Goal: Navigation & Orientation: Find specific page/section

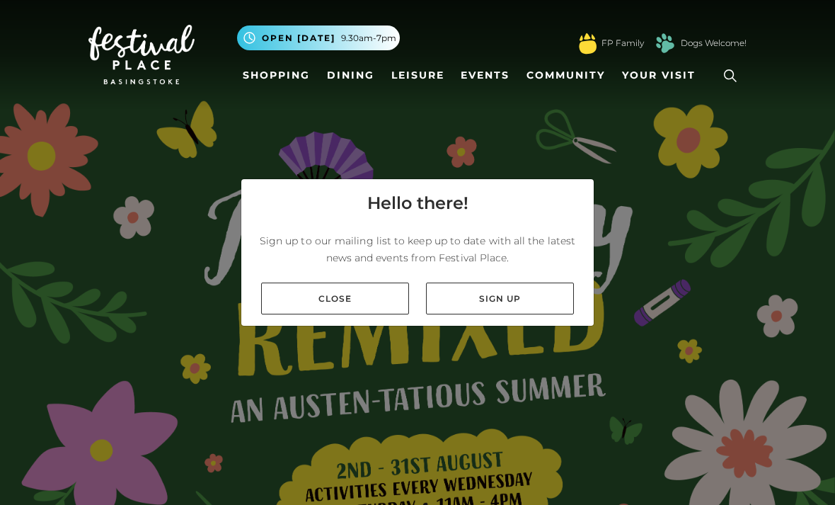
click at [338, 314] on link "Close" at bounding box center [335, 298] width 148 height 32
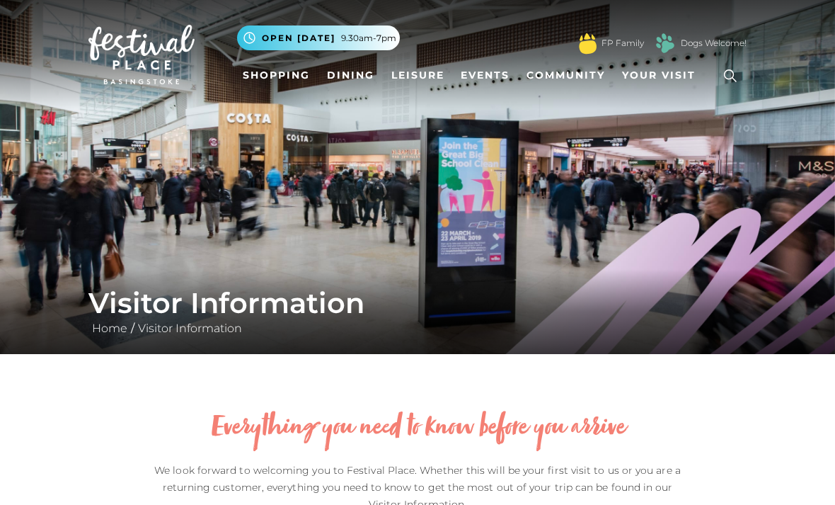
click at [265, 76] on link "Shopping" at bounding box center [276, 75] width 79 height 26
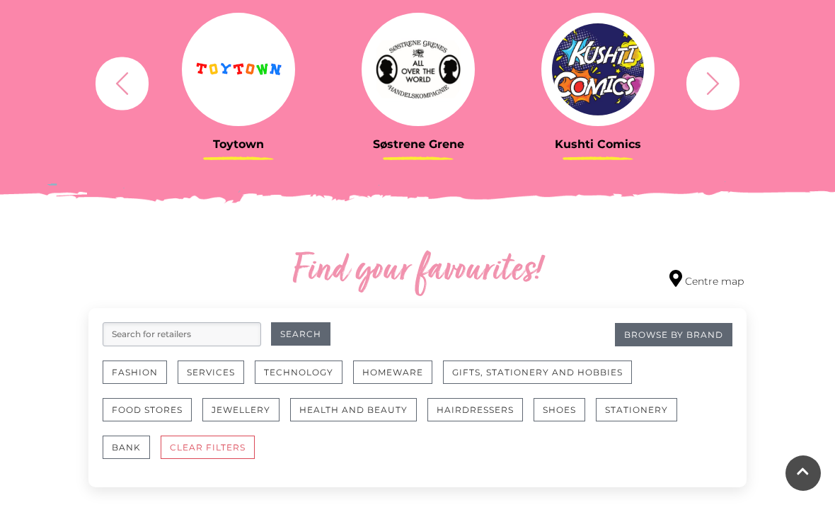
scroll to position [581, 0]
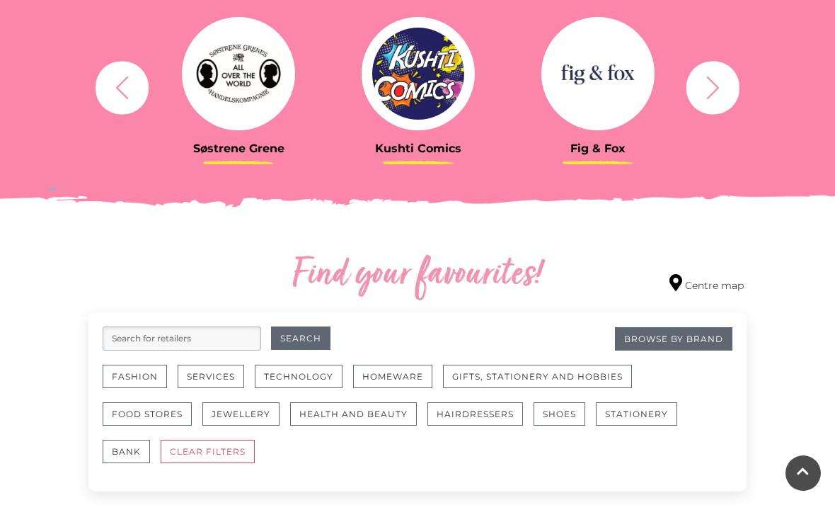
click at [721, 282] on link "Centre map" at bounding box center [707, 283] width 74 height 19
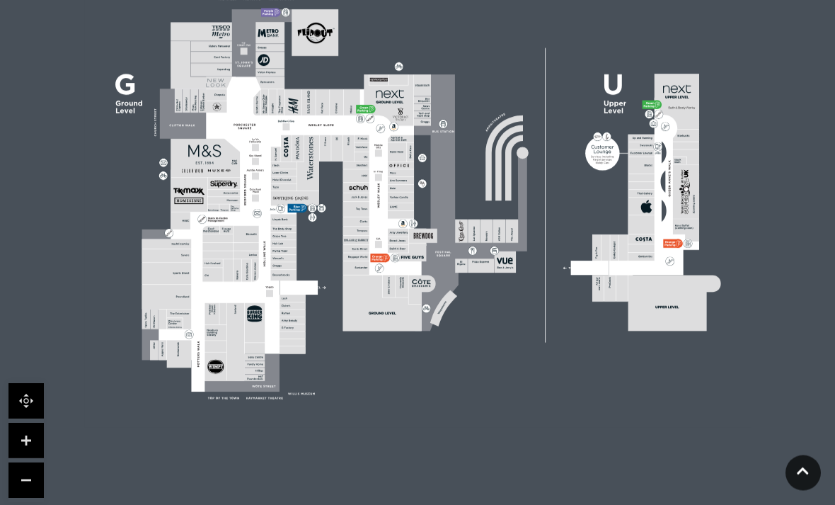
scroll to position [449, 0]
